Goal: Find specific page/section: Find specific page/section

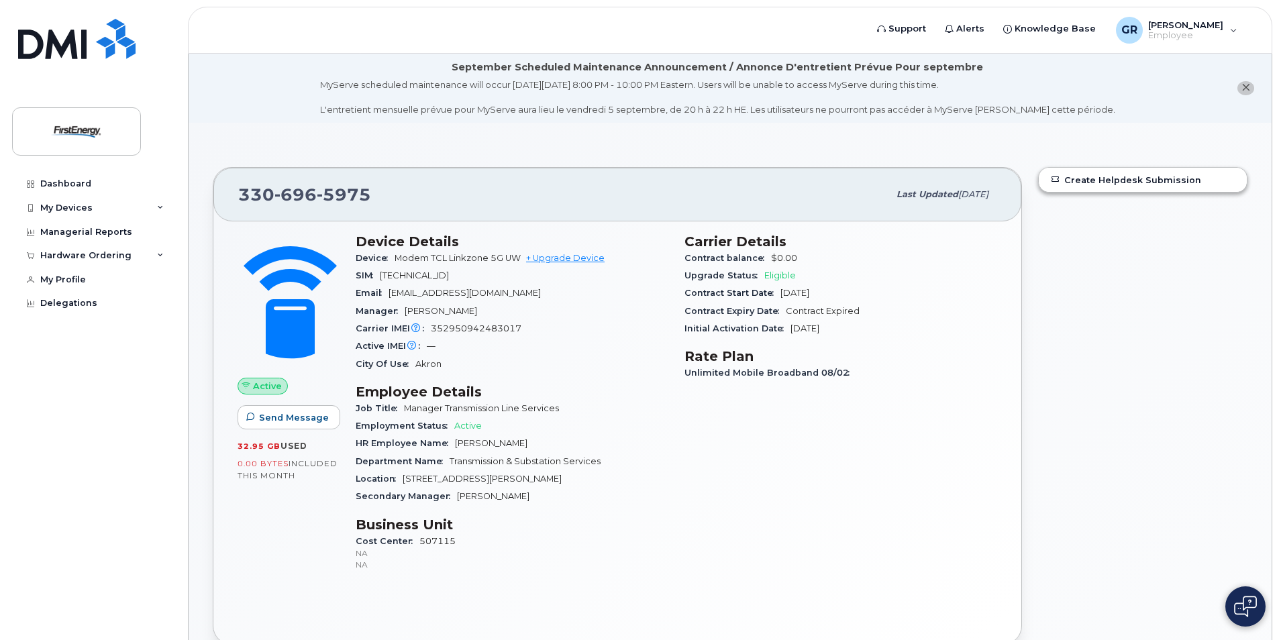
scroll to position [5, 0]
click at [54, 179] on div "Dashboard" at bounding box center [65, 184] width 51 height 11
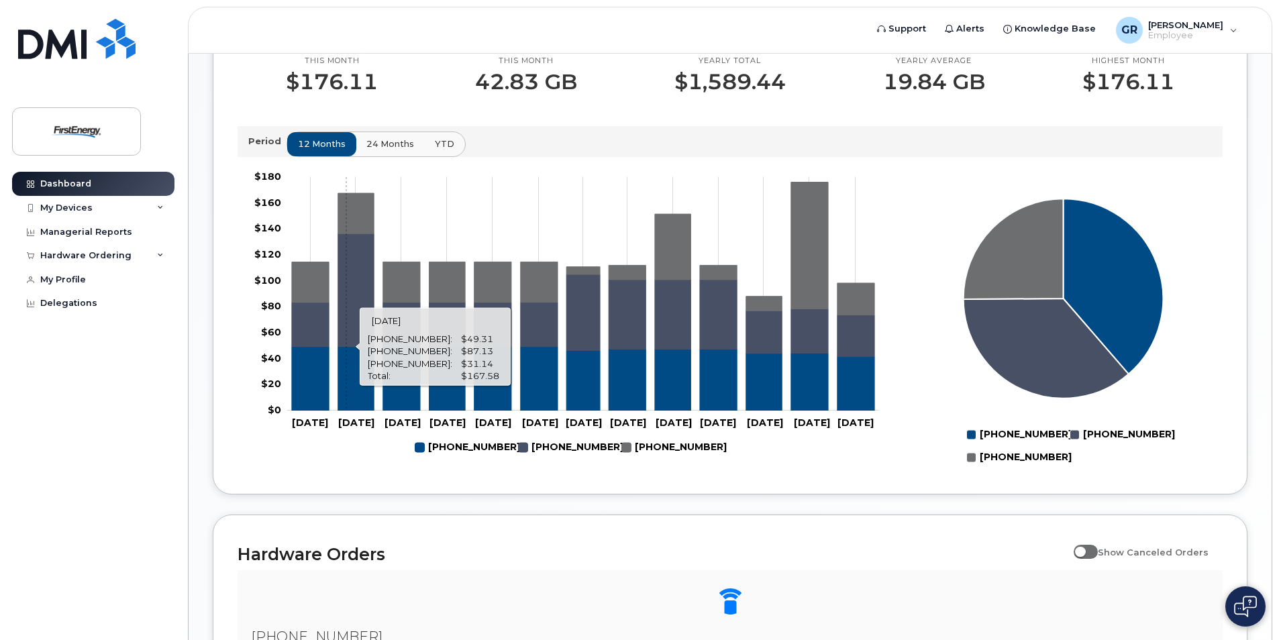
scroll to position [624, 0]
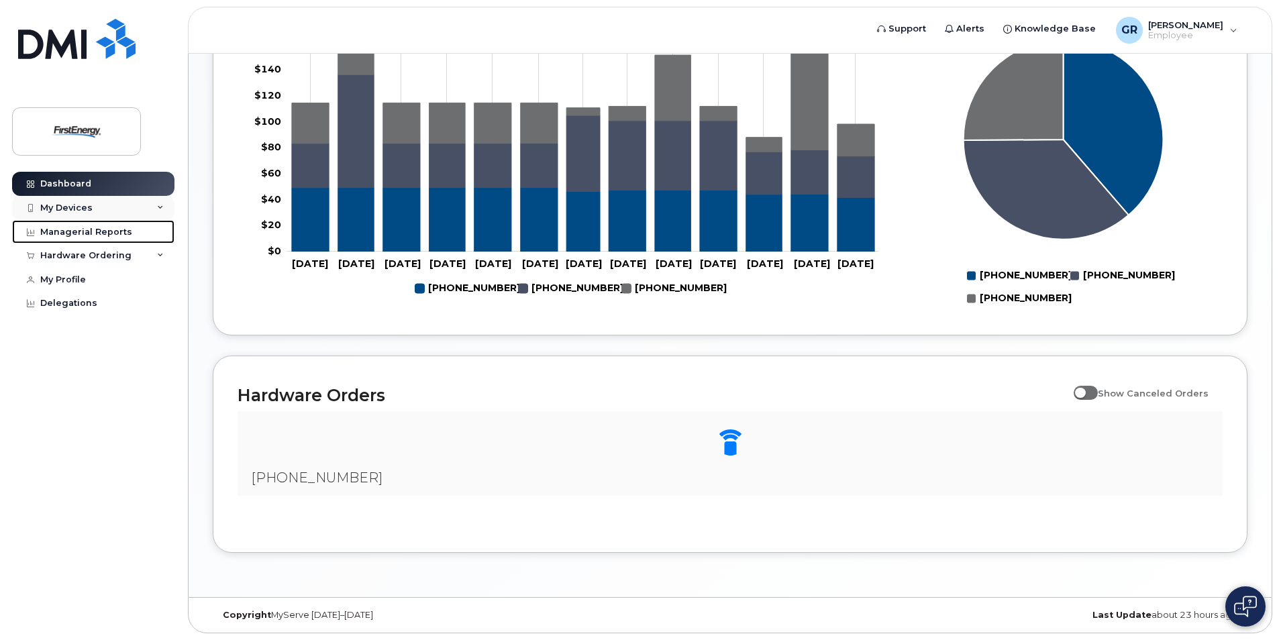
drag, startPoint x: 98, startPoint y: 219, endPoint x: 98, endPoint y: 211, distance: 8.7
click at [98, 220] on link "Managerial Reports" at bounding box center [93, 232] width 162 height 24
